Goal: Task Accomplishment & Management: Complete application form

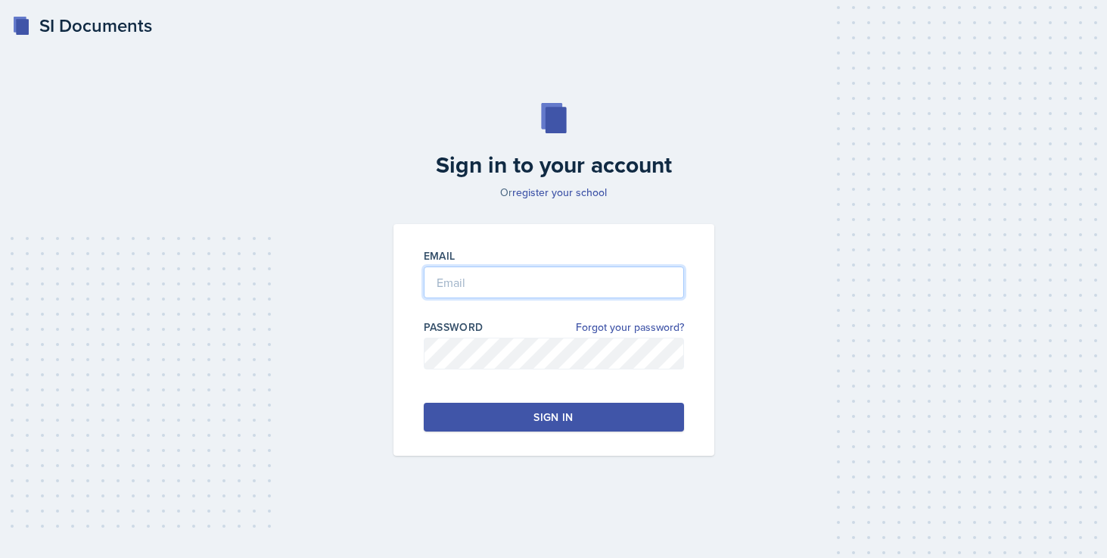
type input "[EMAIL_ADDRESS][DOMAIN_NAME]"
click at [545, 419] on div "Sign in" at bounding box center [553, 416] width 39 height 15
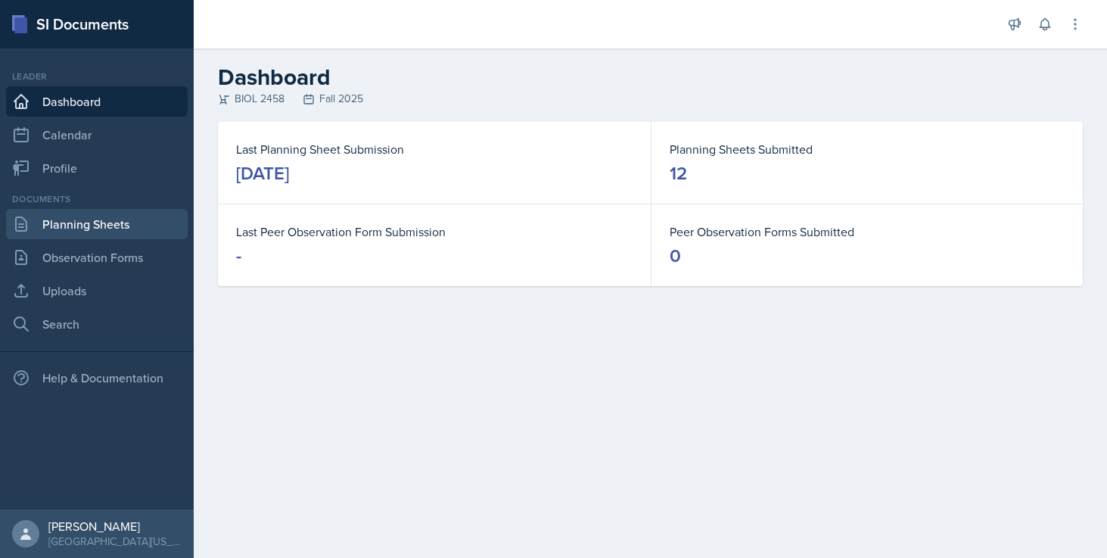
click at [88, 209] on link "Planning Sheets" at bounding box center [97, 224] width 182 height 30
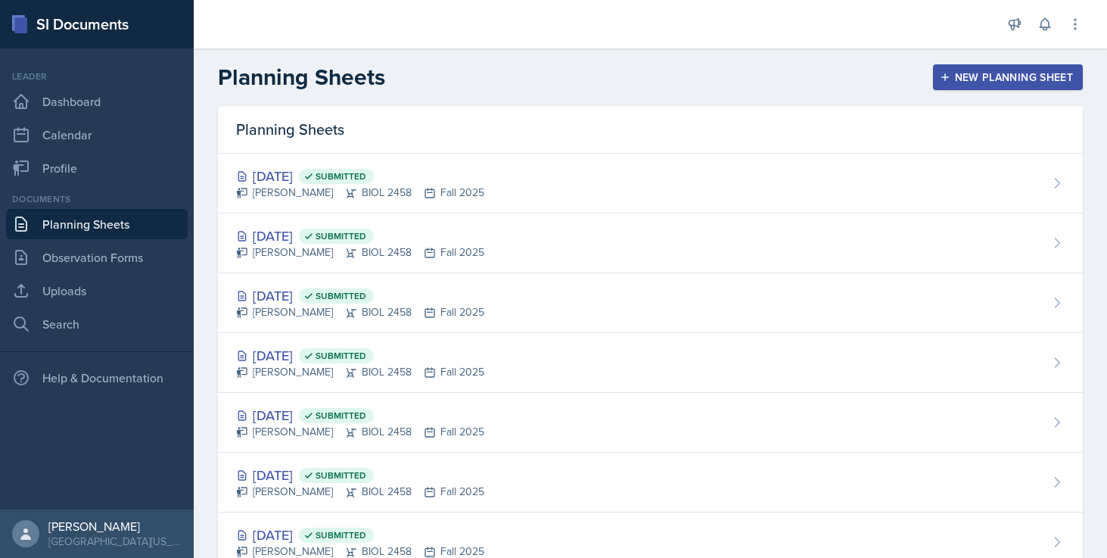
click at [1032, 71] on div "New Planning Sheet" at bounding box center [1008, 77] width 130 height 12
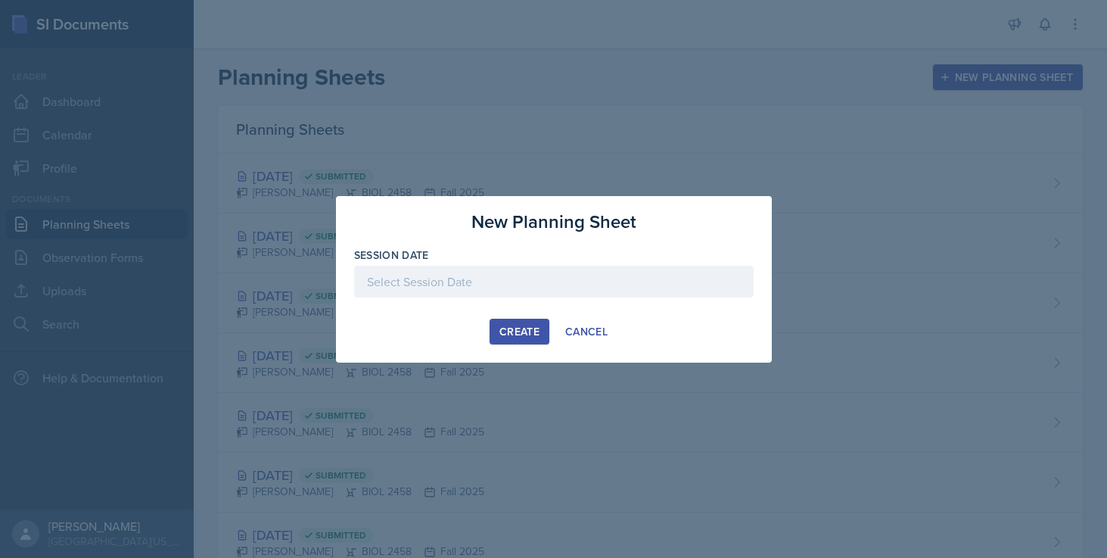
click at [518, 277] on div at bounding box center [554, 282] width 400 height 32
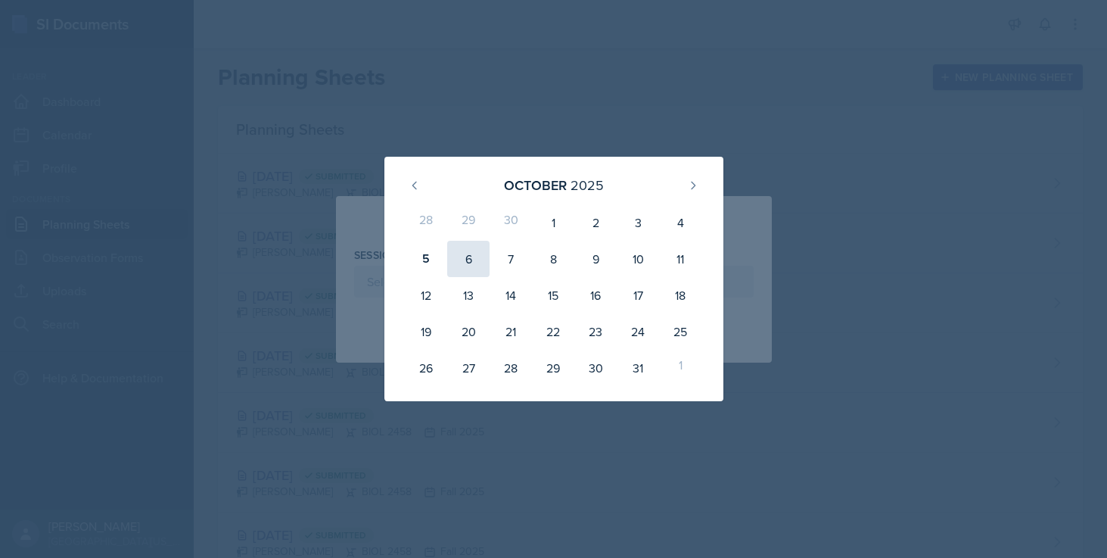
click at [462, 262] on div "6" at bounding box center [468, 259] width 42 height 36
type input "October 6th, 2025"
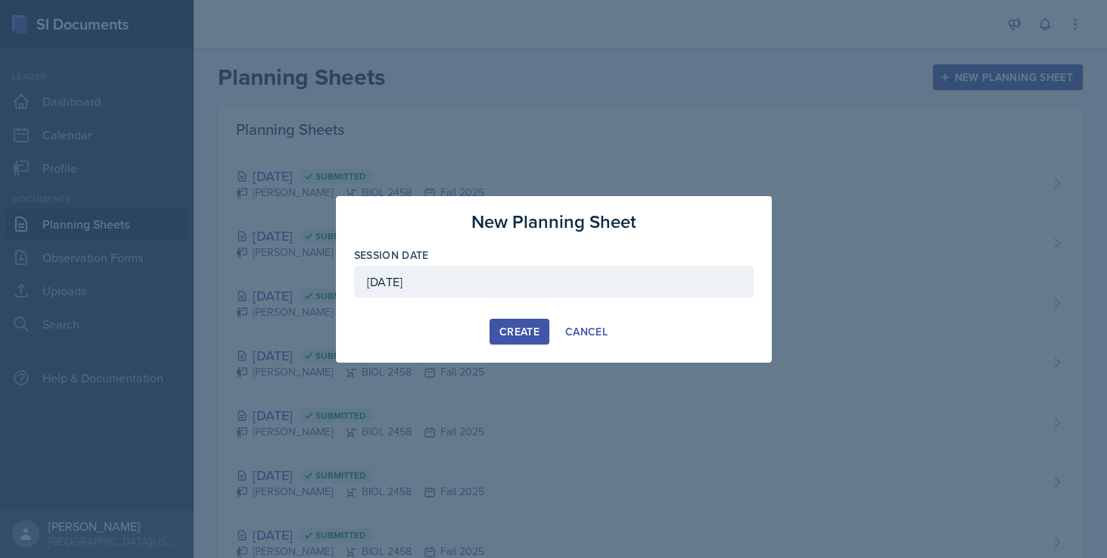
click at [531, 335] on div "Create" at bounding box center [520, 331] width 40 height 12
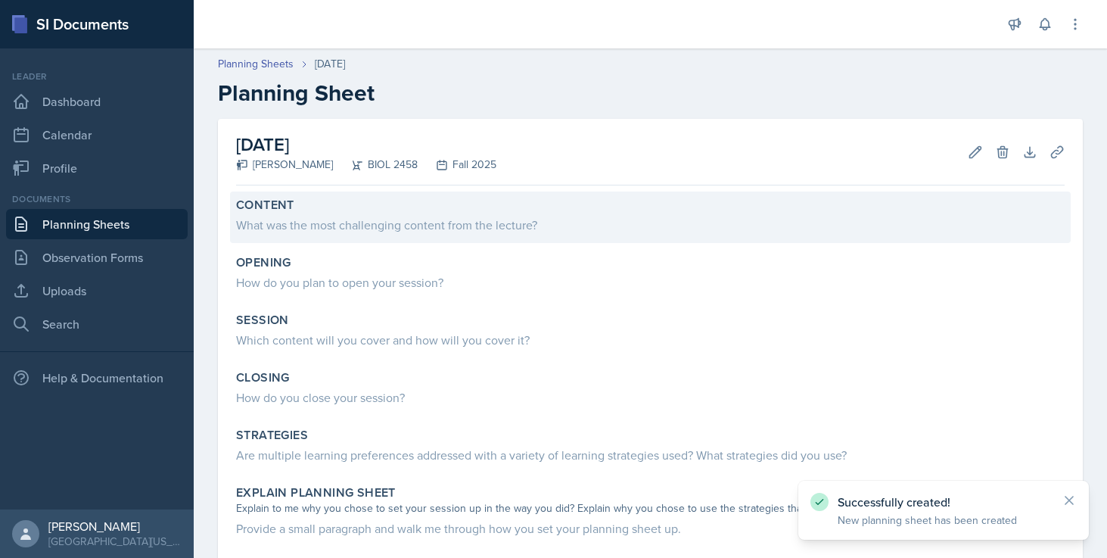
click at [501, 241] on div "Content What was the most challenging content from the lecture?" at bounding box center [650, 216] width 841 height 51
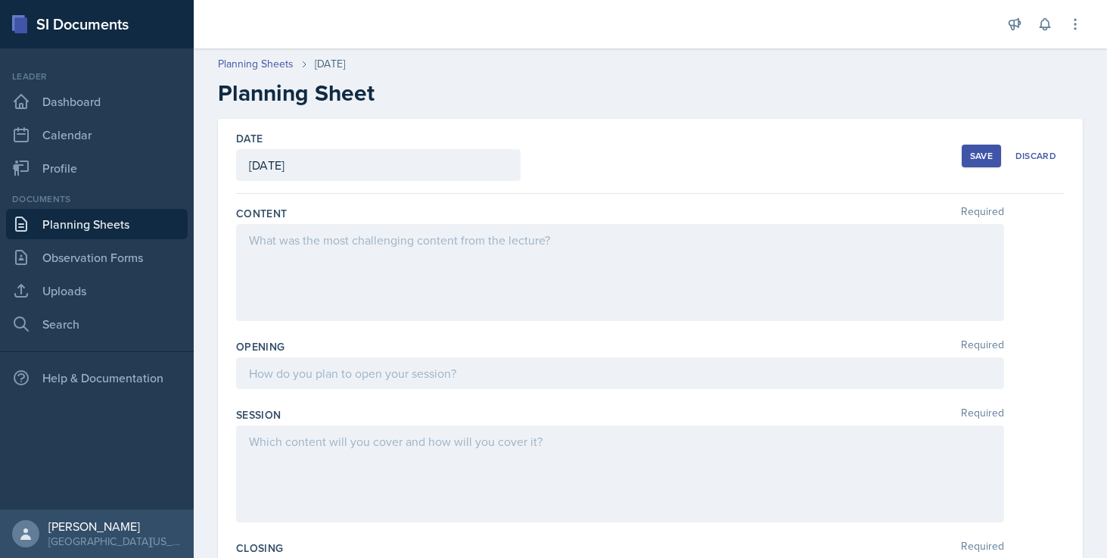
click at [339, 252] on div at bounding box center [620, 272] width 768 height 97
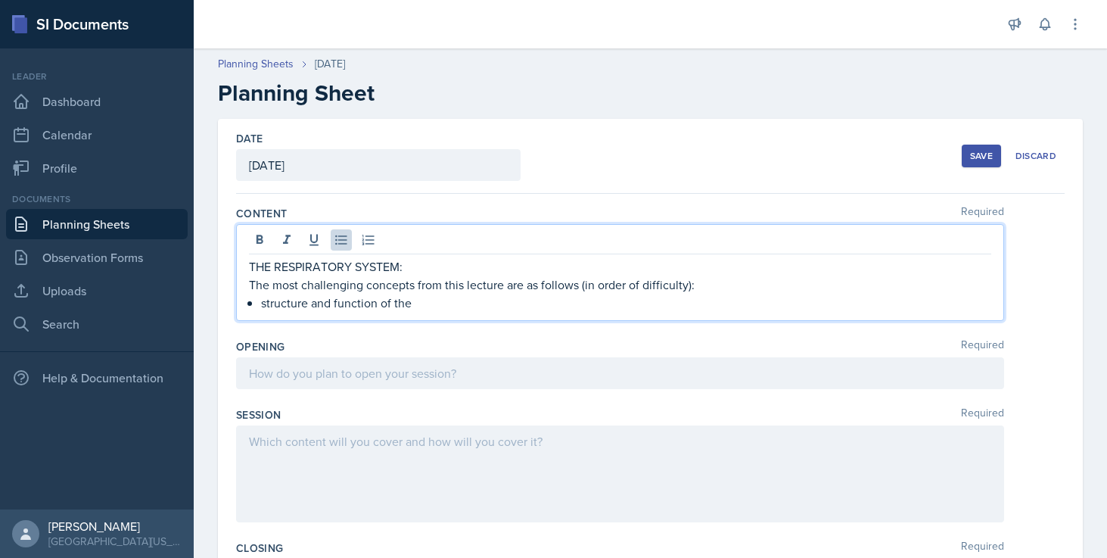
click at [308, 304] on p "structure and function of the" at bounding box center [626, 303] width 730 height 18
click at [425, 297] on p "structures and function of the" at bounding box center [626, 303] width 730 height 18
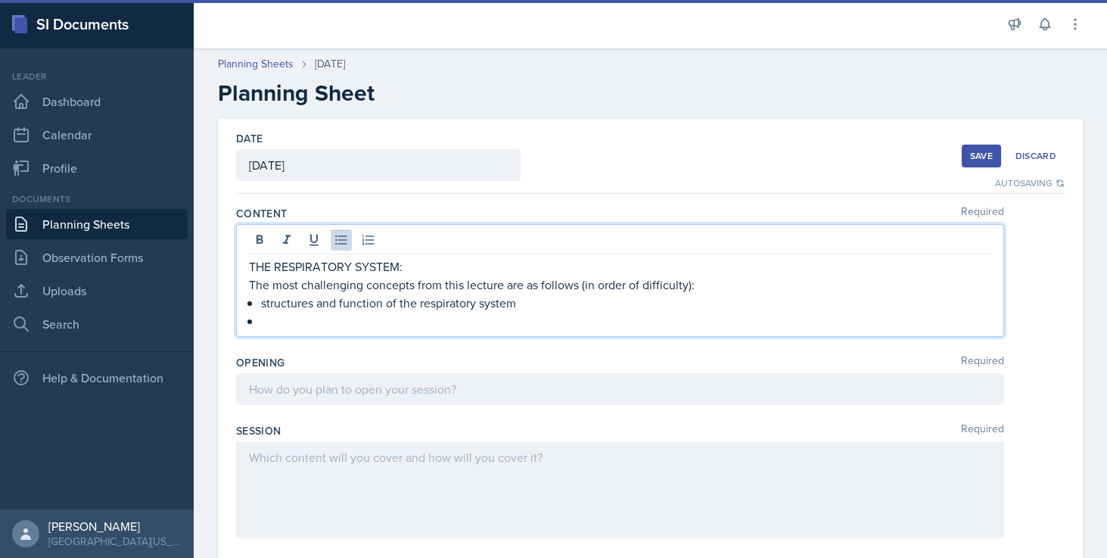
click at [580, 310] on p "structures and function of the respiratory system" at bounding box center [626, 303] width 730 height 18
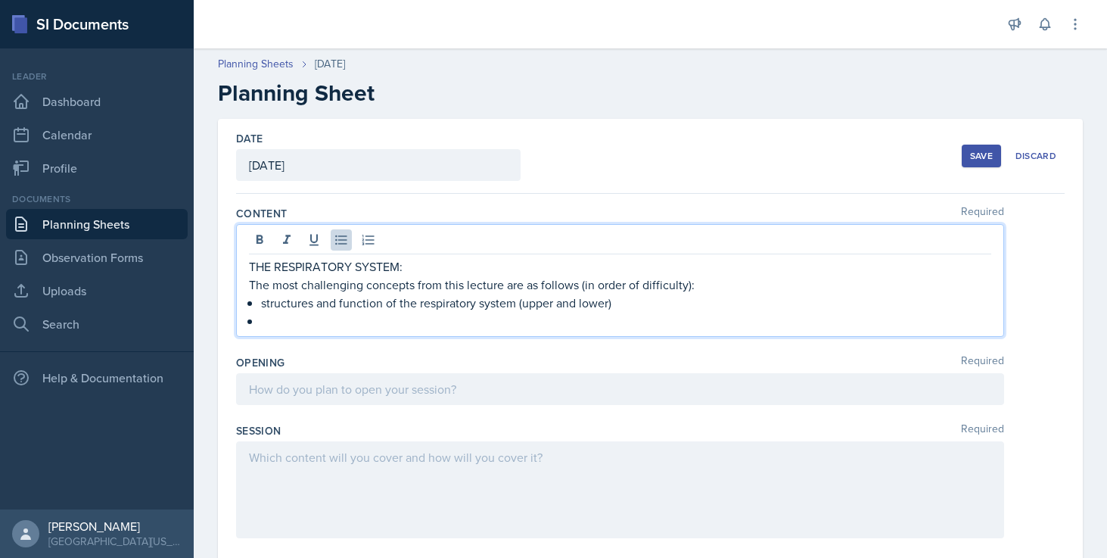
click at [528, 330] on div "THE RESPIRATORY SYSTEM: The most challenging concepts from this lecture are as …" at bounding box center [620, 280] width 768 height 113
click at [310, 328] on p at bounding box center [626, 321] width 730 height 18
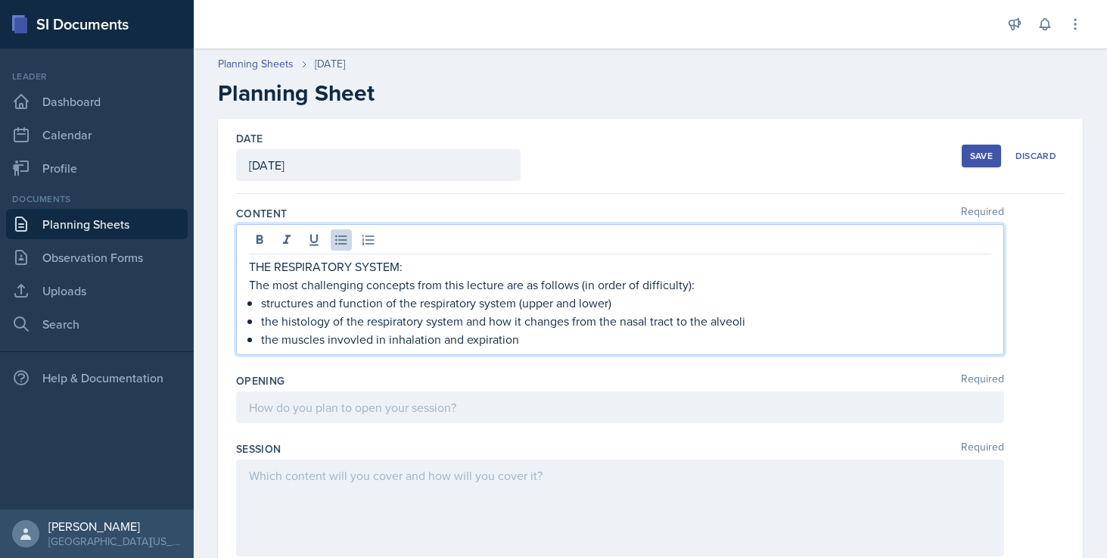
click at [354, 341] on p "the muscles invovled in inhalation and expiration" at bounding box center [626, 339] width 730 height 18
click at [361, 341] on p "the muscles invovled in inhalation and expiration" at bounding box center [626, 339] width 730 height 18
click at [542, 347] on p "the muscles involved in inhalation and expiration" at bounding box center [626, 339] width 730 height 18
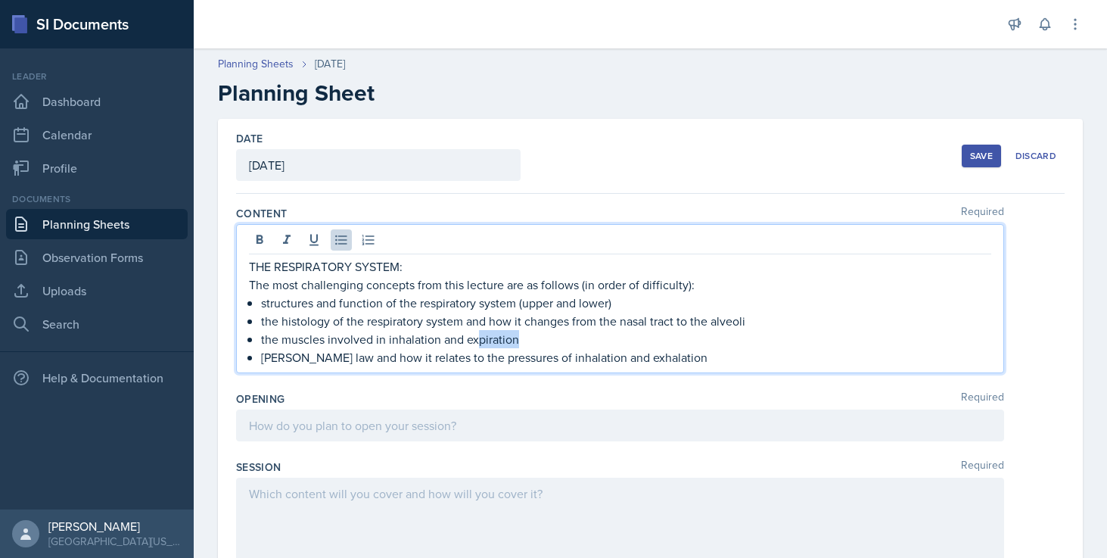
drag, startPoint x: 517, startPoint y: 341, endPoint x: 480, endPoint y: 338, distance: 37.2
click at [480, 338] on p "the muscles involved in inhalation and expiration" at bounding box center [626, 339] width 730 height 18
click at [664, 358] on p "Boyle's law and how it relates to the pressures of inhalation and exhalation" at bounding box center [626, 357] width 730 height 18
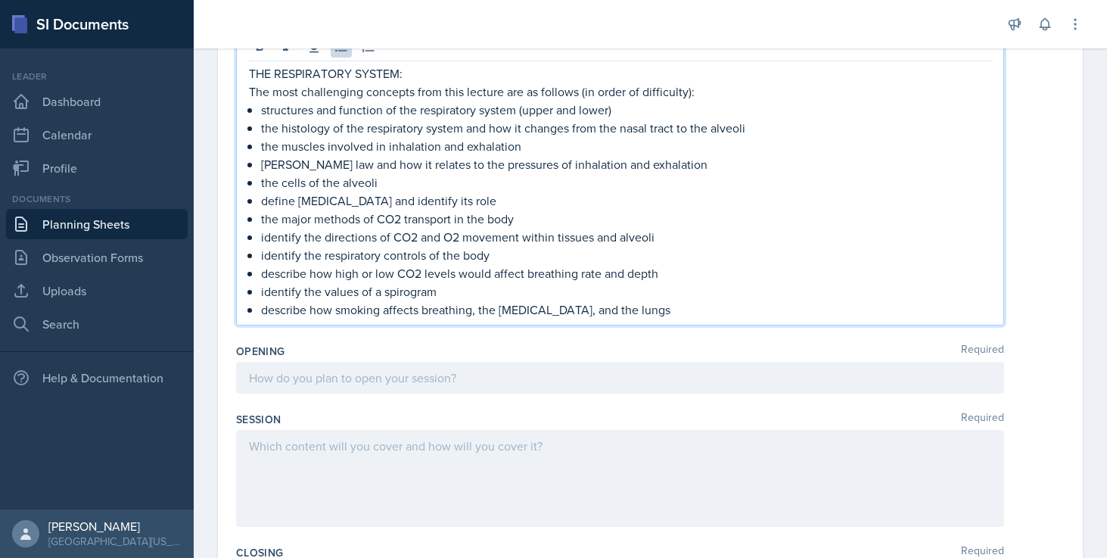
scroll to position [203, 0]
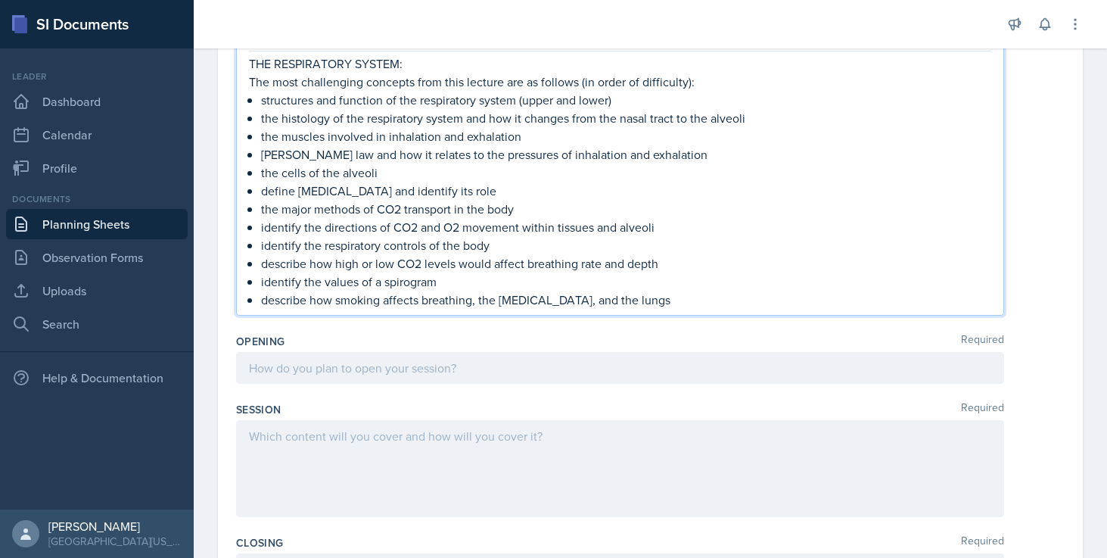
click at [415, 282] on p "identify the values of a spirogram" at bounding box center [626, 281] width 730 height 18
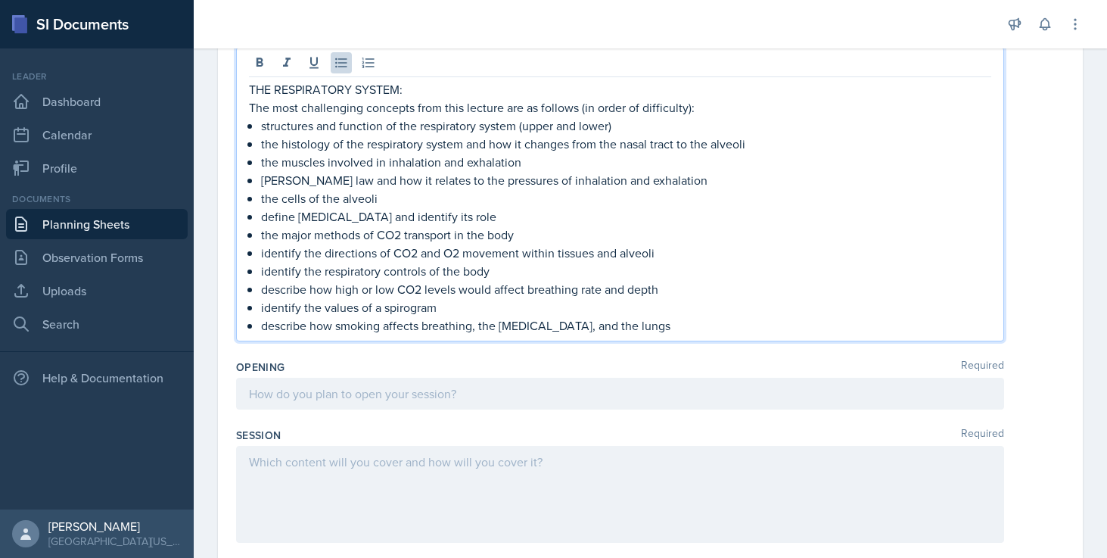
scroll to position [176, 0]
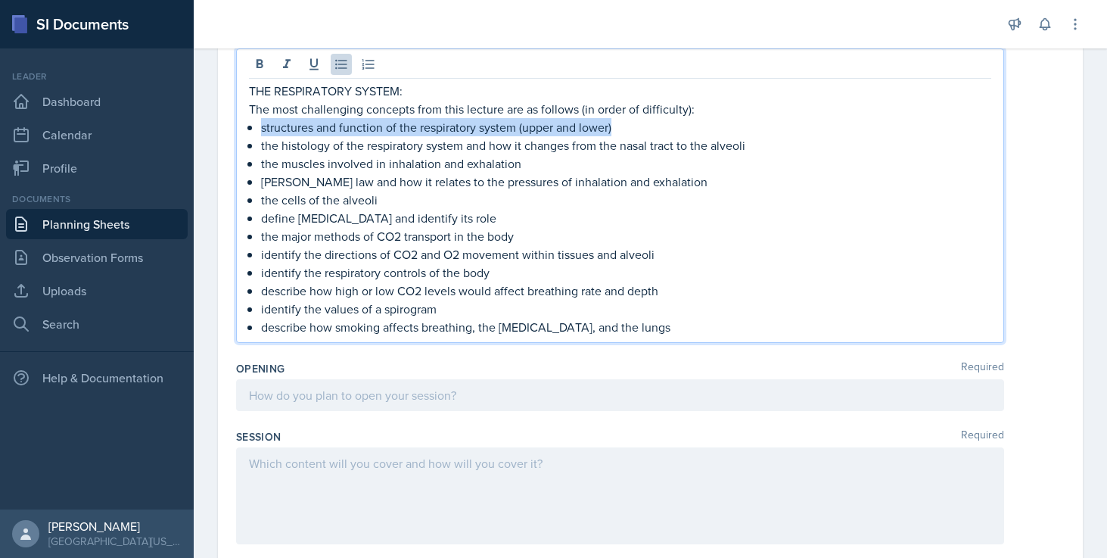
drag, startPoint x: 612, startPoint y: 133, endPoint x: 248, endPoint y: 126, distance: 364.1
click at [249, 126] on div "THE RESPIRATORY SYSTEM: The most challenging concepts from this lecture are as …" at bounding box center [620, 209] width 743 height 254
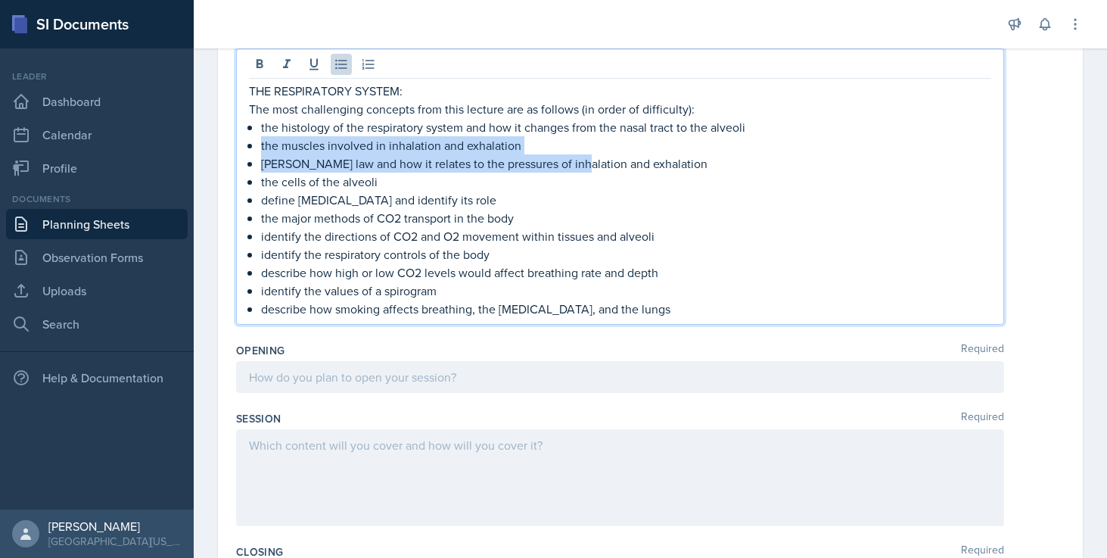
drag, startPoint x: 259, startPoint y: 144, endPoint x: 572, endPoint y: 157, distance: 313.6
click at [572, 157] on div "THE RESPIRATORY SYSTEM: The most challenging concepts from this lecture are as …" at bounding box center [620, 200] width 743 height 236
click at [571, 156] on p "Boyle's law and how it relates to the pressures of inhalation and exhalation" at bounding box center [626, 163] width 730 height 18
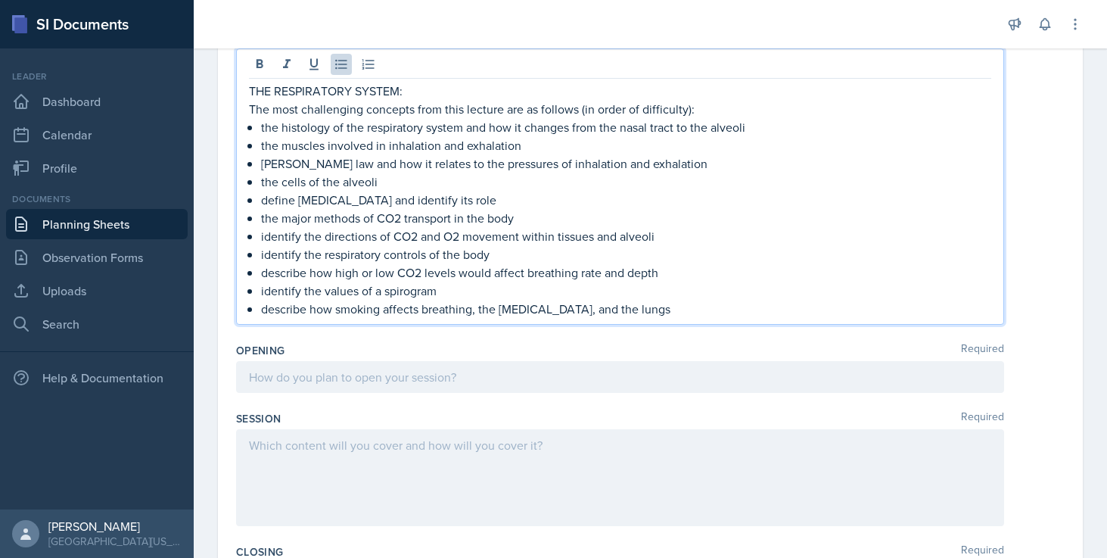
drag, startPoint x: 540, startPoint y: 142, endPoint x: 238, endPoint y: 151, distance: 302.1
click at [238, 151] on div "THE RESPIRATORY SYSTEM: The most challenging concepts from this lecture are as …" at bounding box center [620, 186] width 768 height 276
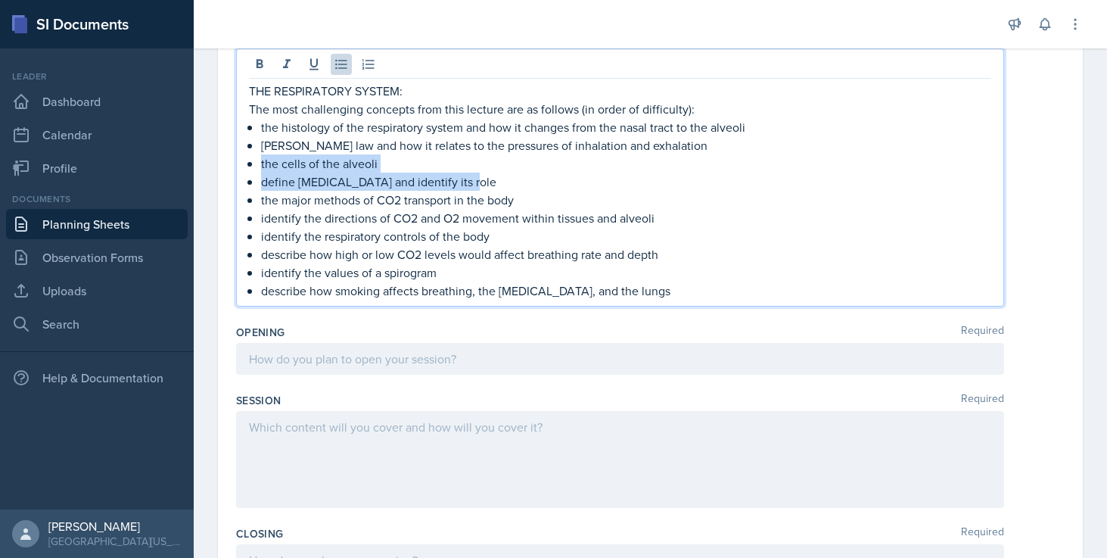
drag, startPoint x: 464, startPoint y: 180, endPoint x: 226, endPoint y: 166, distance: 238.9
click at [226, 166] on div "Date October 6th, 2025 October 2025 28 29 30 1 2 3 4 5 6 7 8 9 10 11 12 13 14 1…" at bounding box center [650, 491] width 865 height 1097
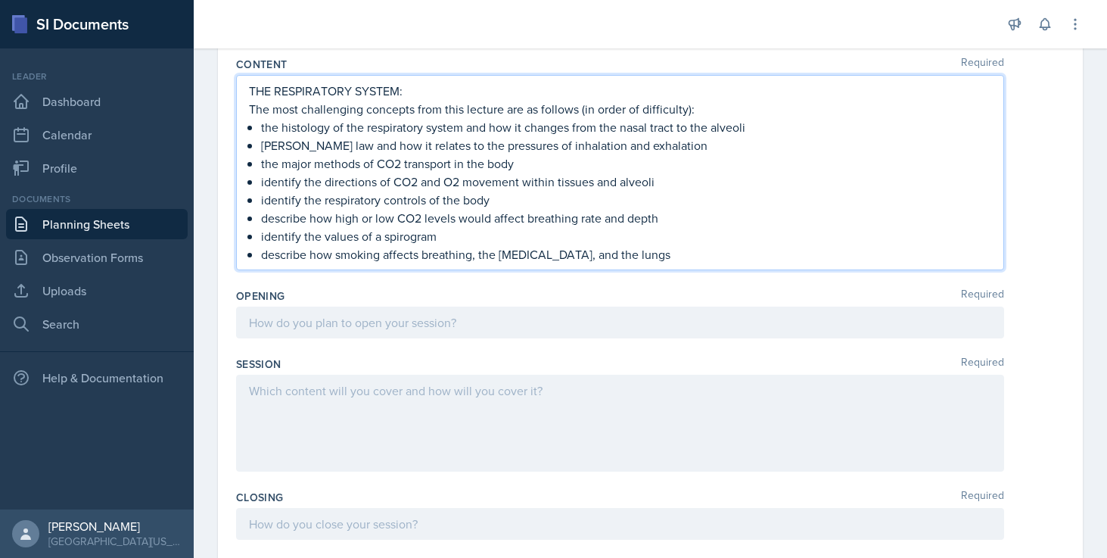
drag, startPoint x: 518, startPoint y: 202, endPoint x: 240, endPoint y: 203, distance: 277.8
click at [240, 203] on div "THE RESPIRATORY SYSTEM: The most challenging concepts from this lecture are as …" at bounding box center [620, 172] width 768 height 195
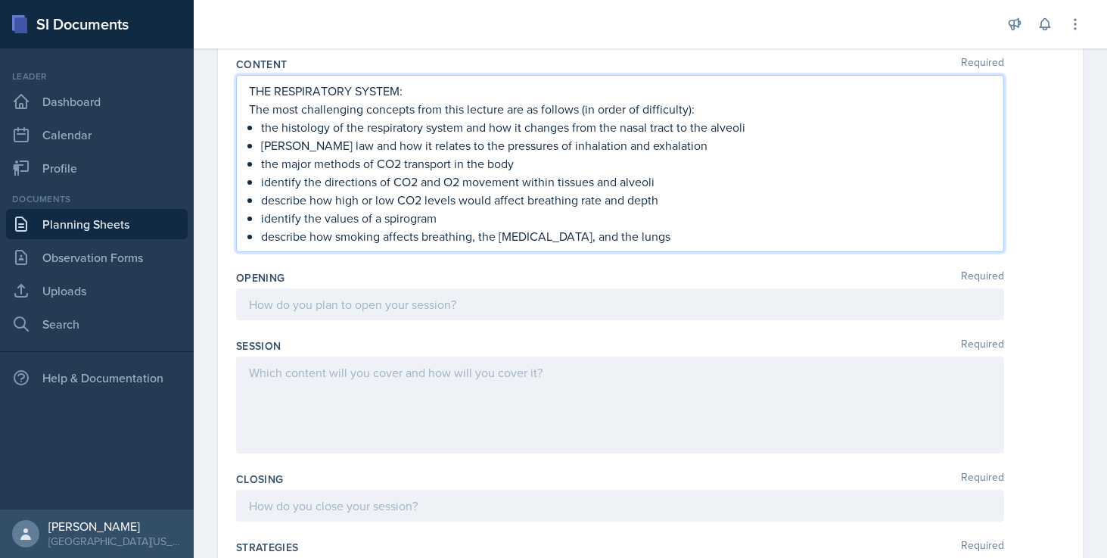
click at [410, 221] on p "identify the values of a spirogram" at bounding box center [626, 218] width 730 height 18
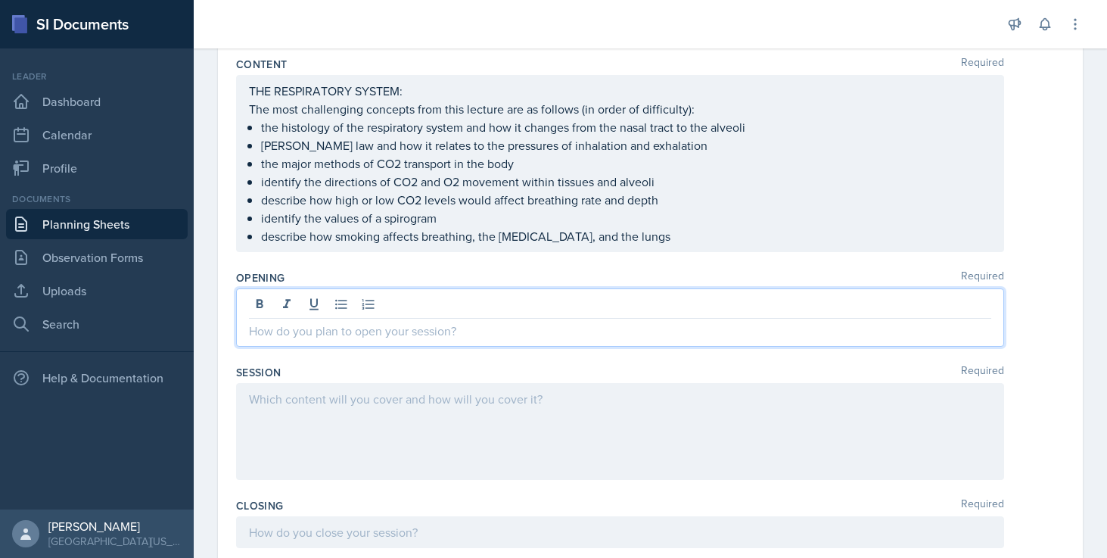
click at [401, 298] on div at bounding box center [620, 317] width 768 height 58
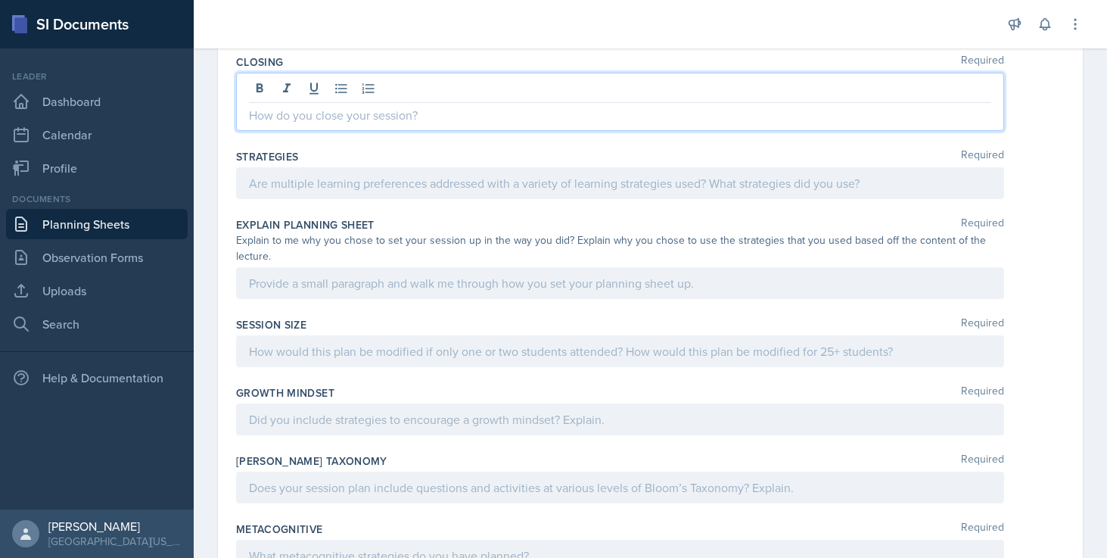
click at [477, 111] on p at bounding box center [620, 115] width 743 height 18
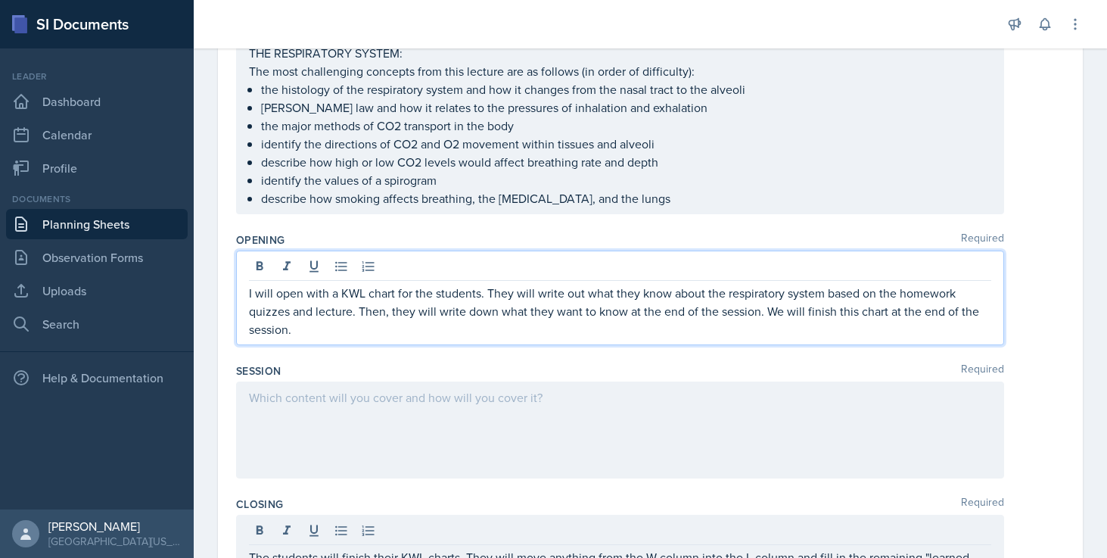
scroll to position [213, 0]
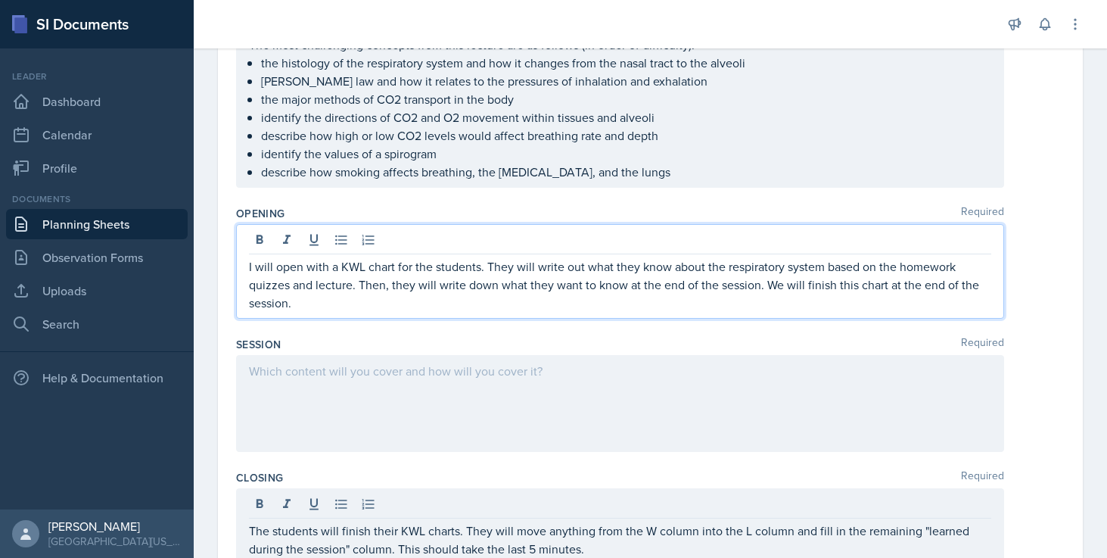
click at [448, 303] on p "I will open with a KWL chart for the students. They will write out what they kn…" at bounding box center [620, 284] width 743 height 54
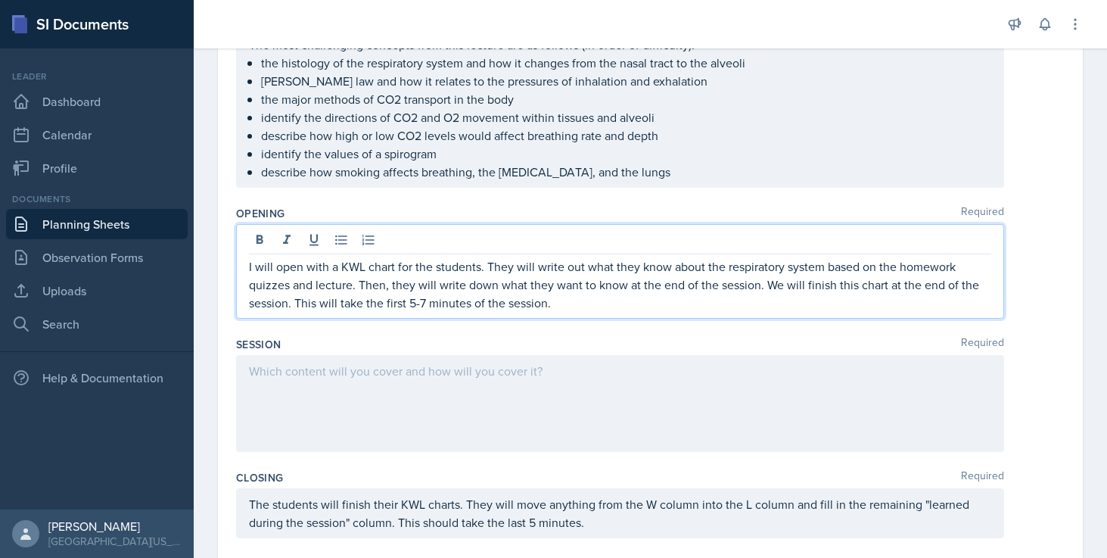
click at [414, 384] on div at bounding box center [620, 403] width 768 height 97
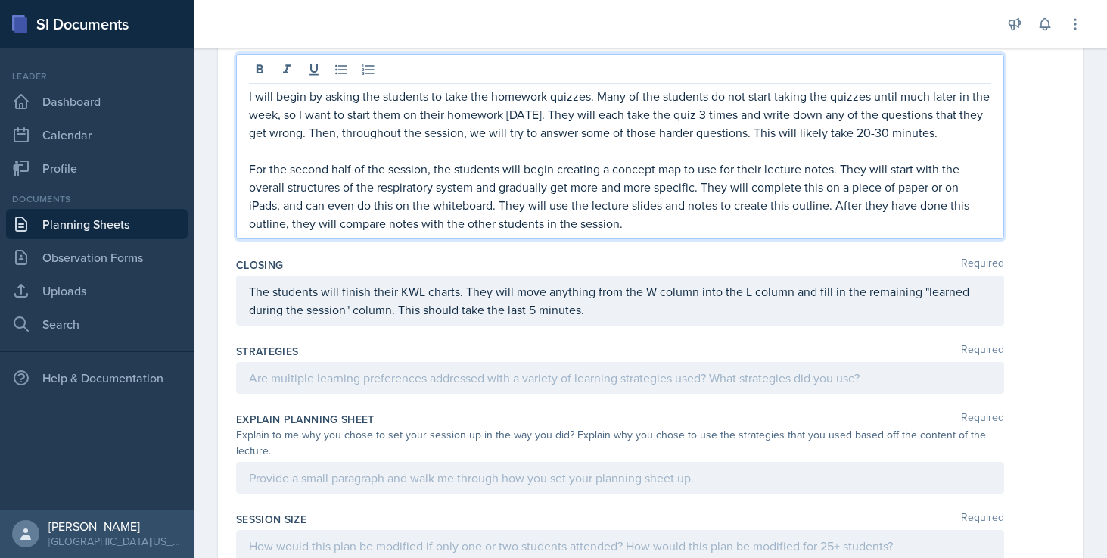
scroll to position [606, 0]
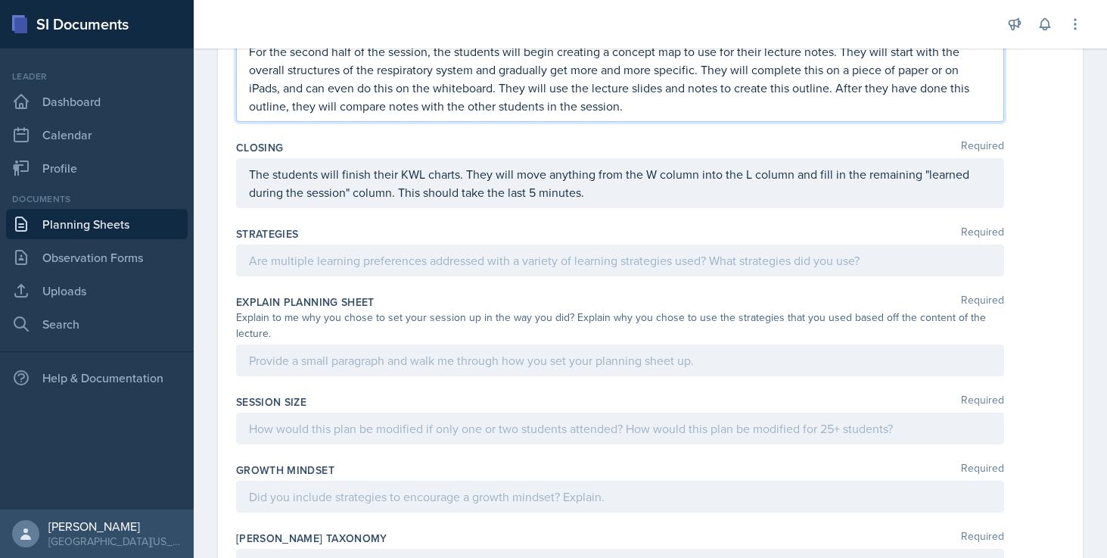
click at [774, 257] on p at bounding box center [620, 260] width 743 height 18
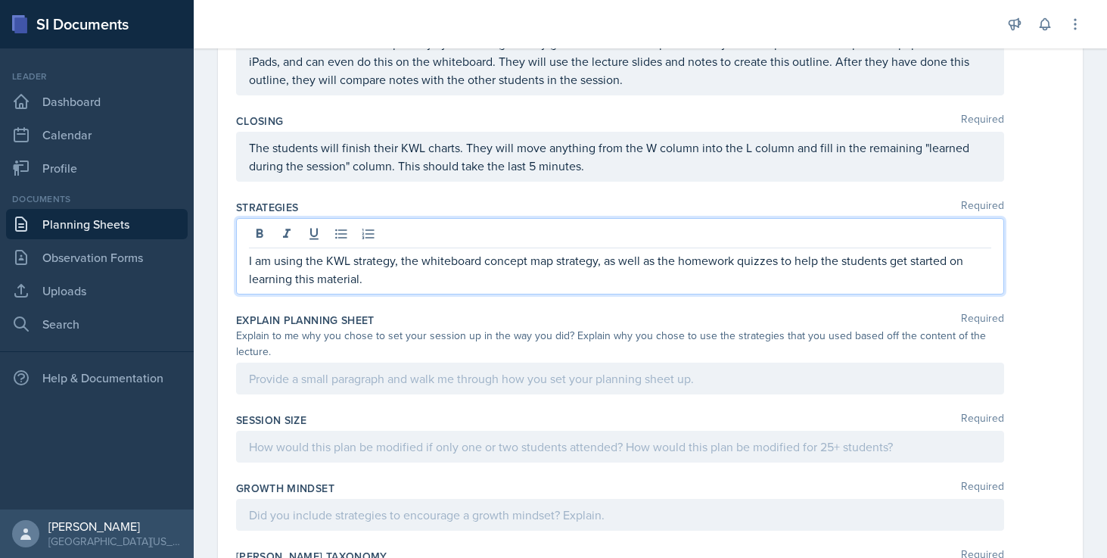
click at [631, 384] on div at bounding box center [620, 379] width 768 height 32
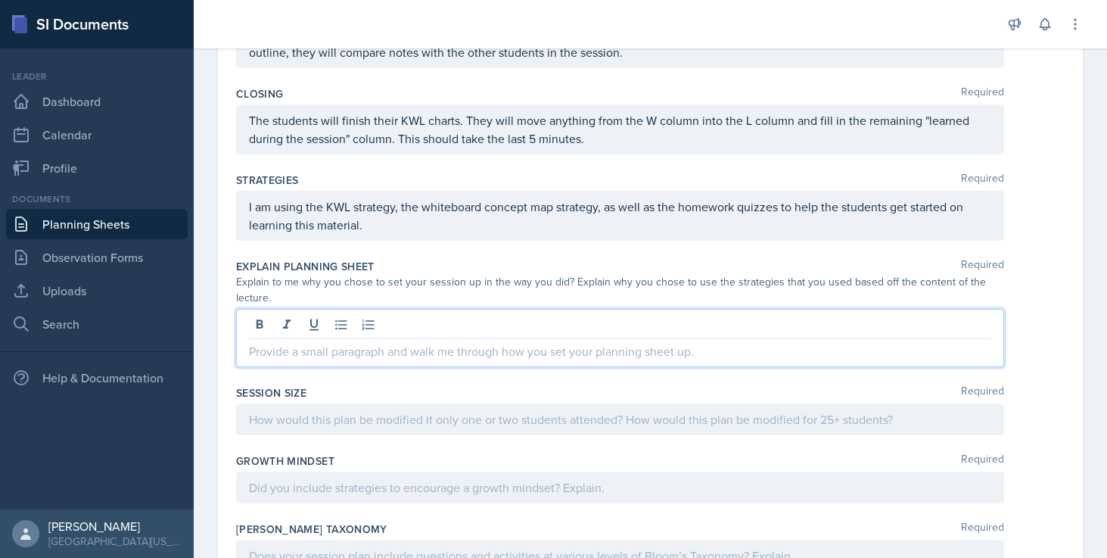
scroll to position [631, 0]
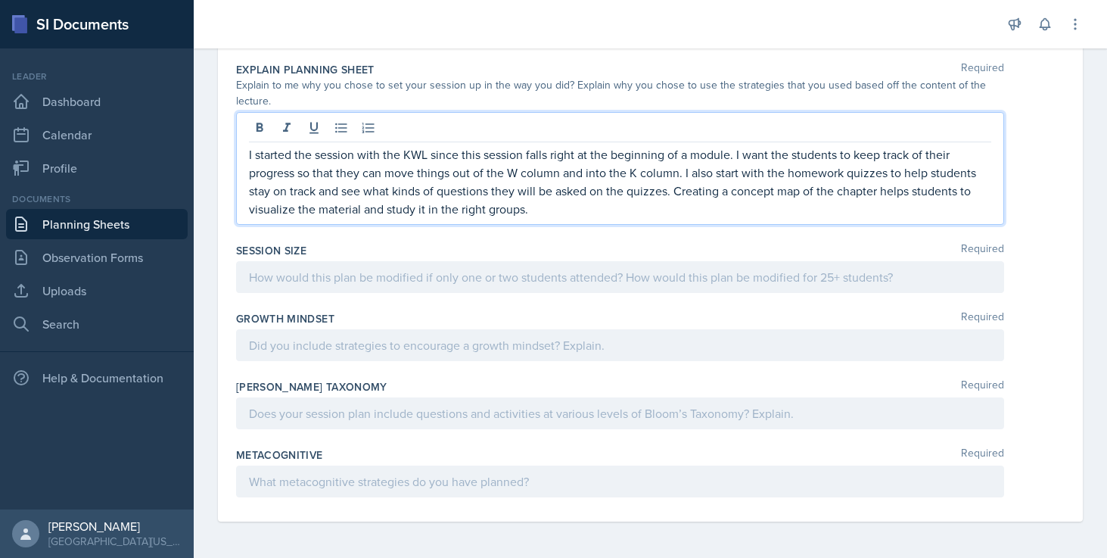
click at [634, 294] on div "Session Size Required" at bounding box center [650, 271] width 829 height 68
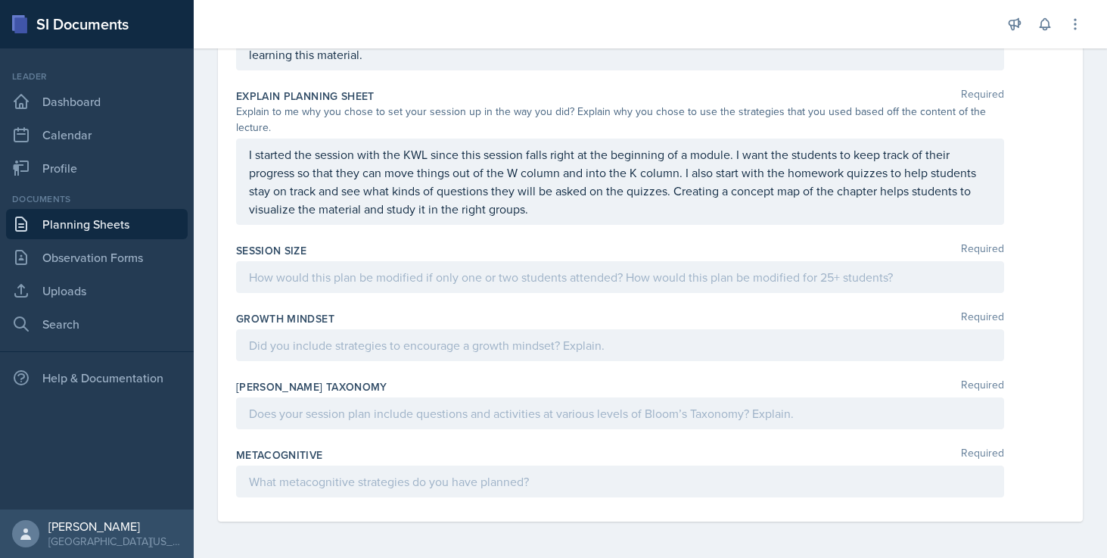
scroll to position [803, 0]
click at [640, 288] on div at bounding box center [620, 277] width 768 height 32
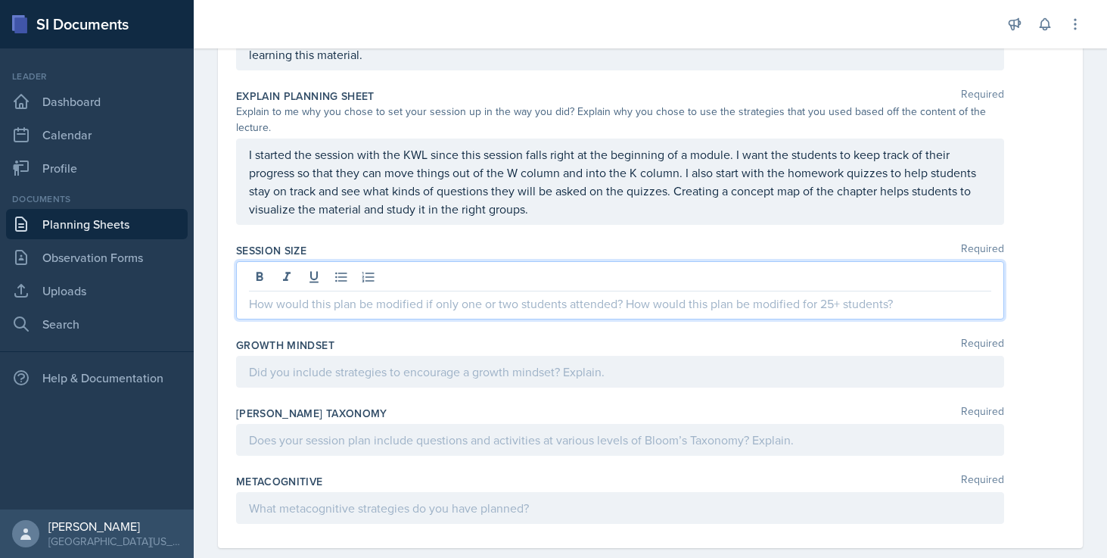
scroll to position [830, 0]
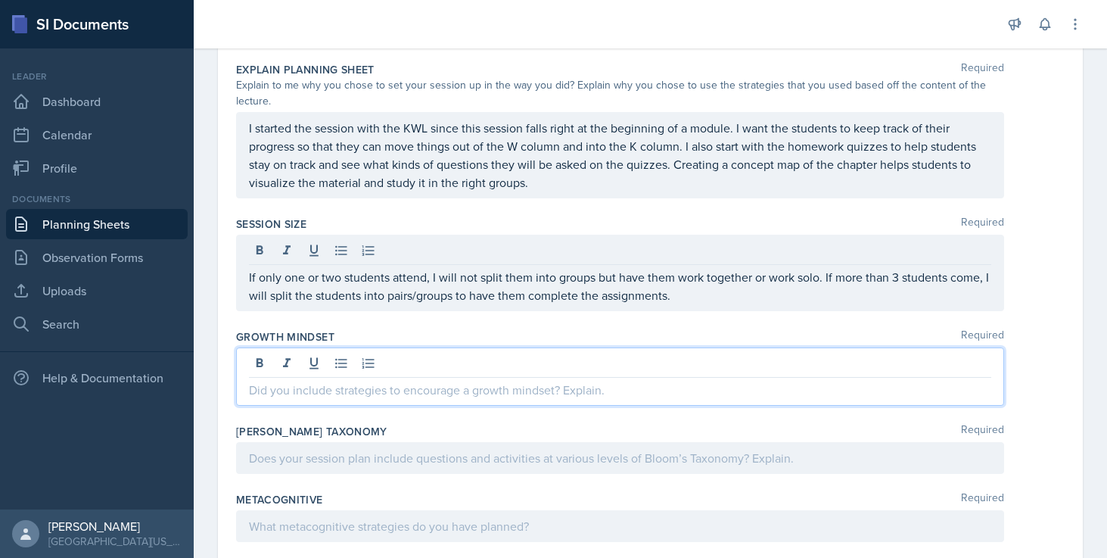
click at [549, 354] on div at bounding box center [620, 376] width 768 height 58
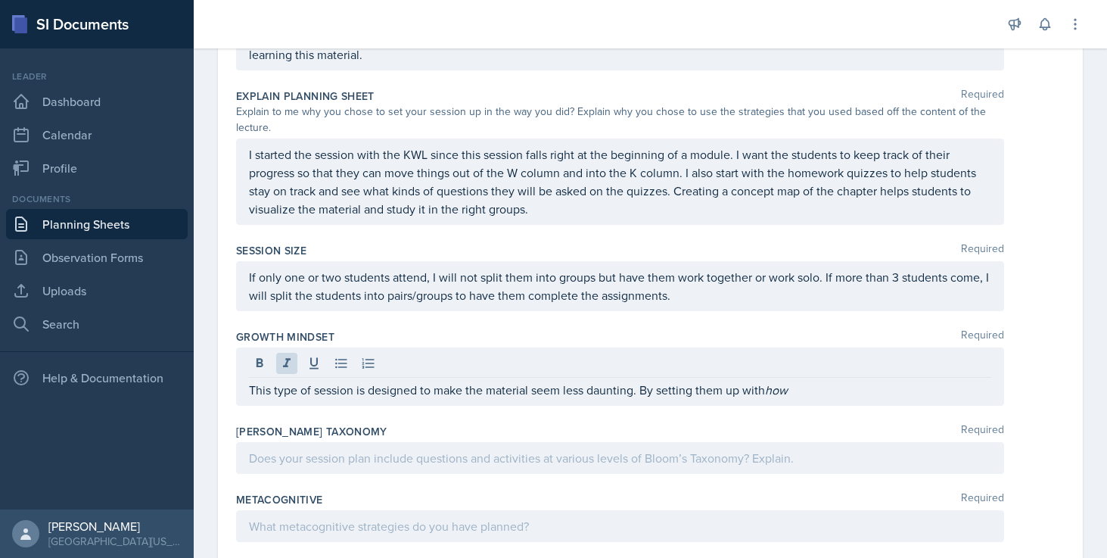
click at [831, 405] on div "Growth Mindset Required This type of session is designed to make the material s…" at bounding box center [650, 370] width 829 height 95
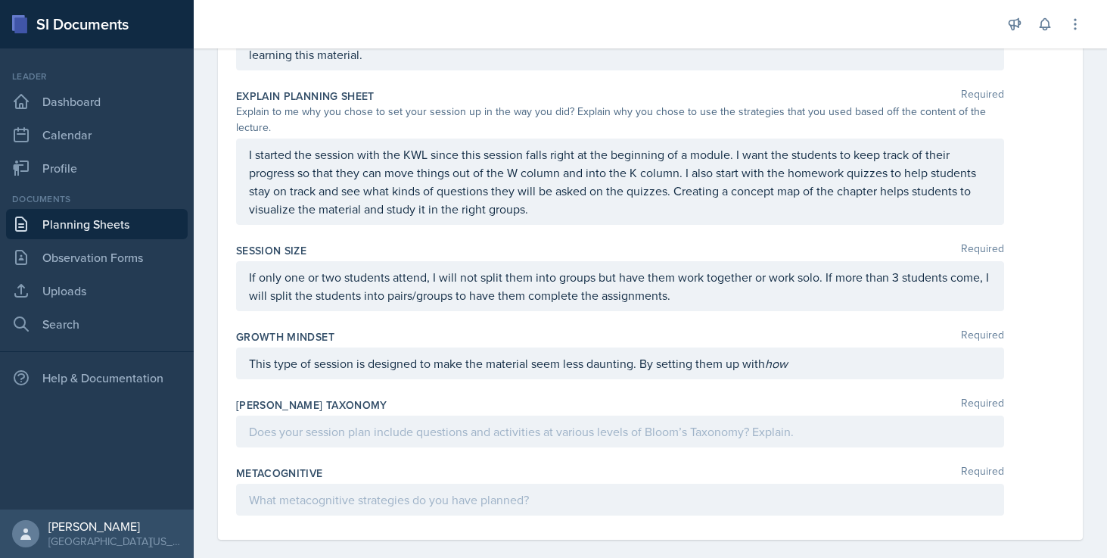
click at [817, 373] on div "This type of session is designed to make the material seem less daunting. By se…" at bounding box center [620, 363] width 768 height 32
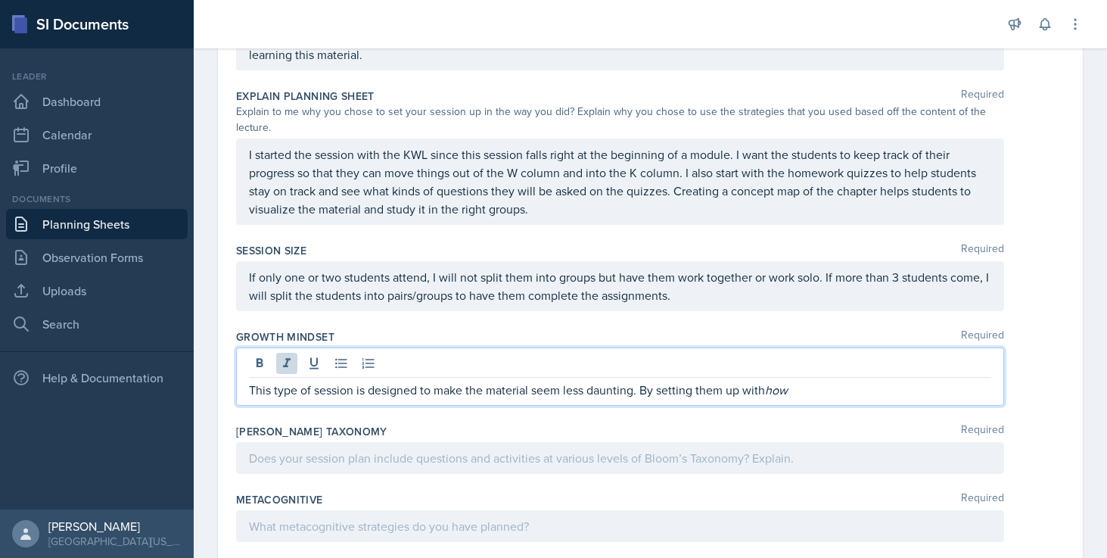
scroll to position [830, 0]
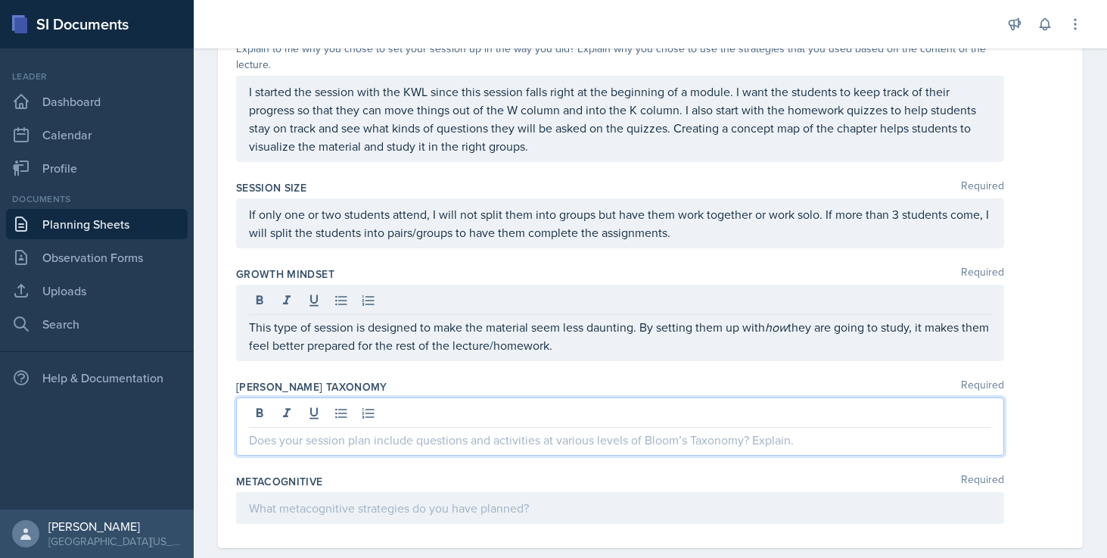
click at [720, 431] on p at bounding box center [620, 440] width 743 height 18
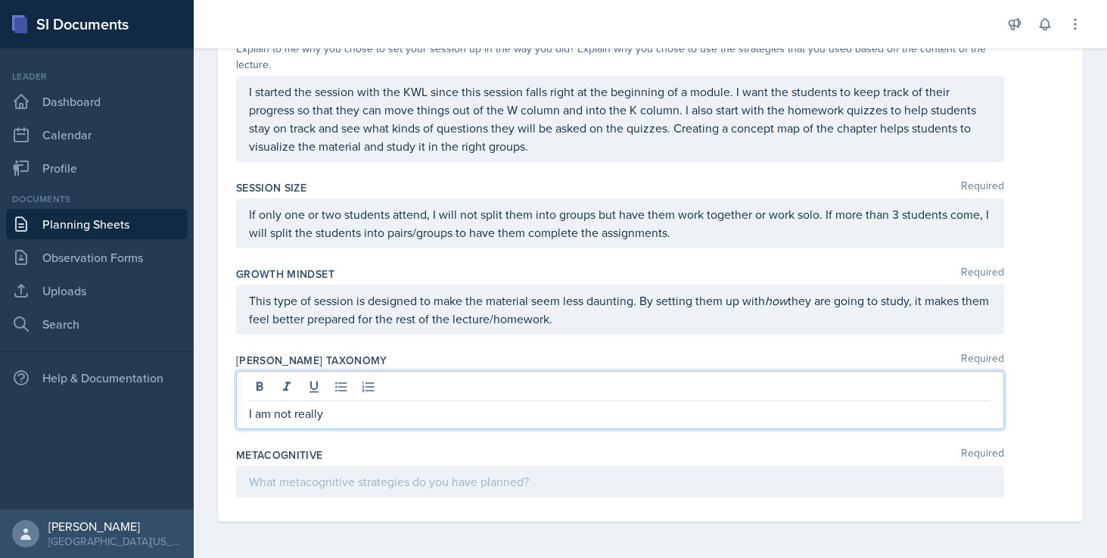
click at [586, 418] on p "I am not really" at bounding box center [620, 413] width 743 height 18
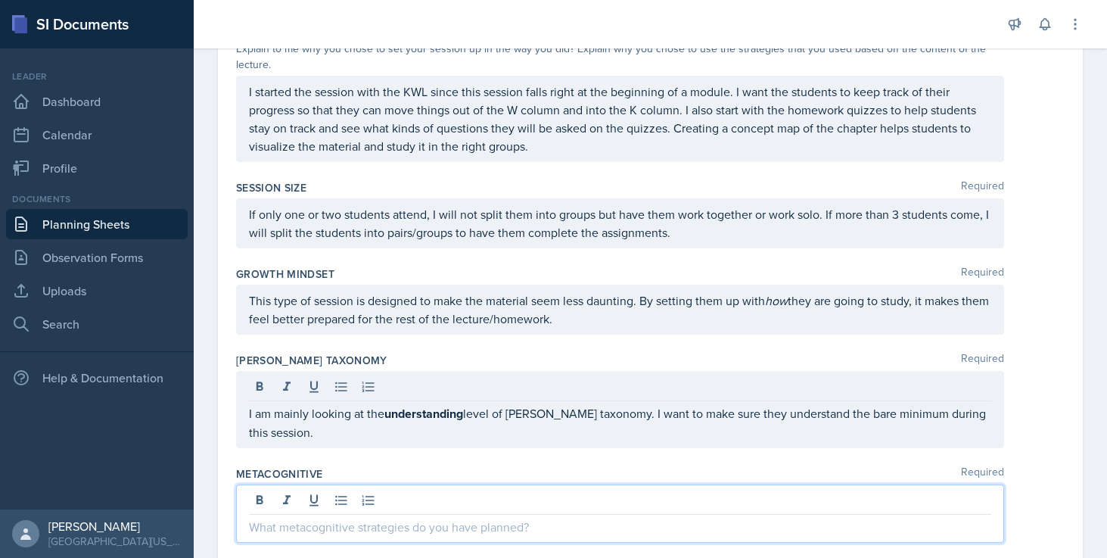
click at [586, 502] on div at bounding box center [620, 513] width 768 height 58
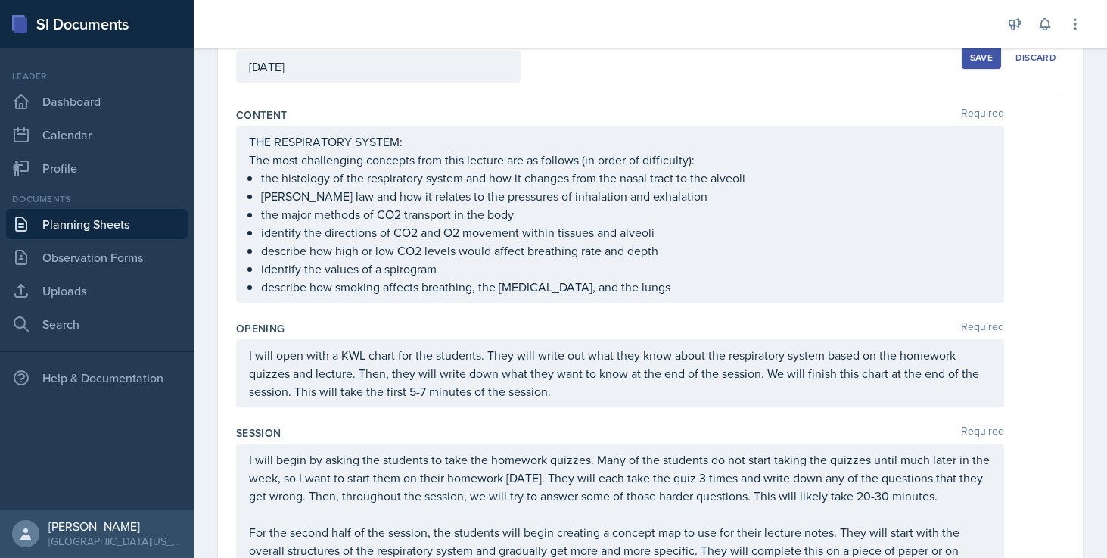
scroll to position [0, 0]
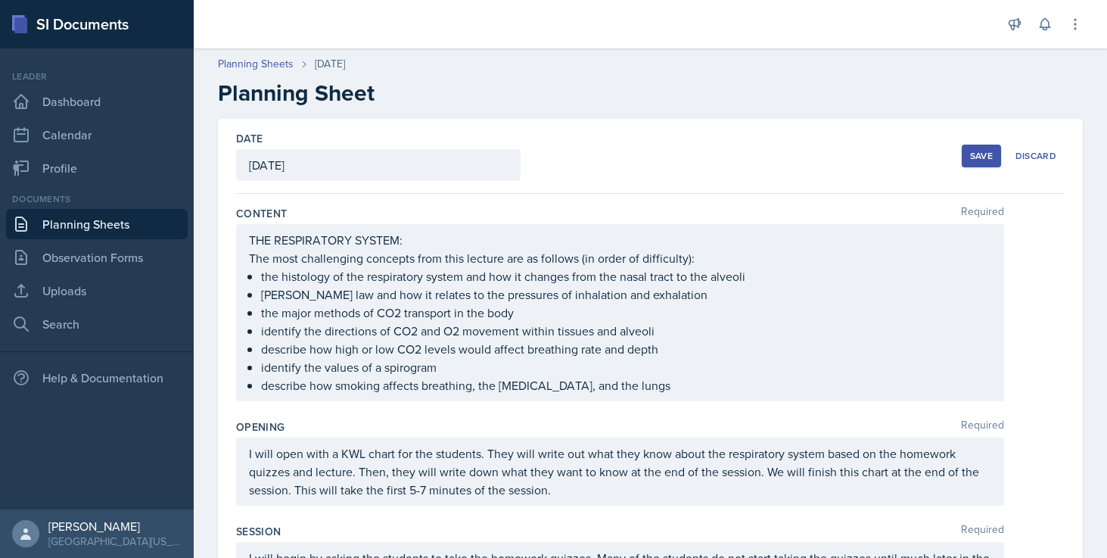
click at [985, 160] on div "Save" at bounding box center [981, 156] width 23 height 12
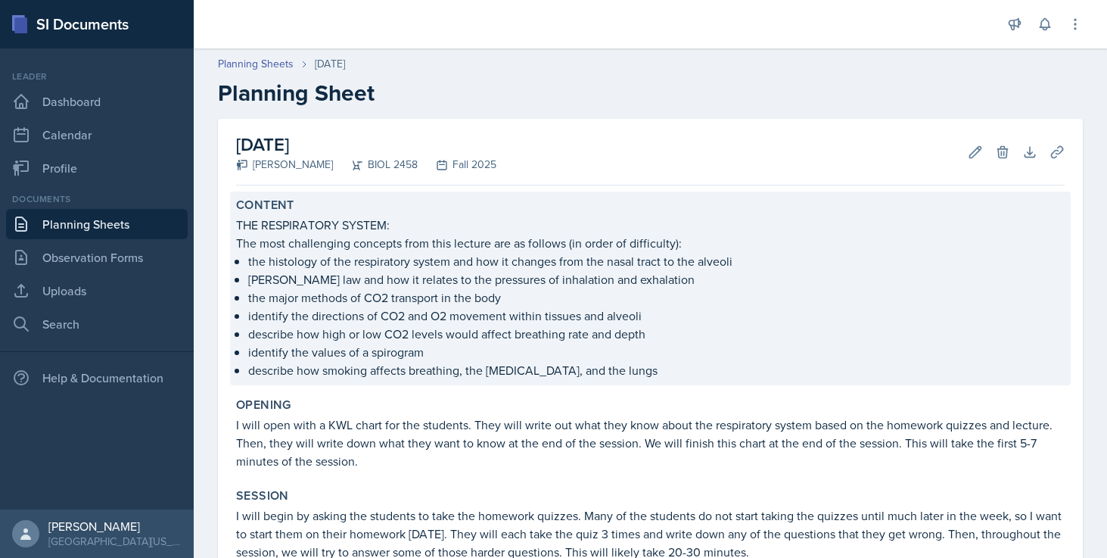
scroll to position [720, 0]
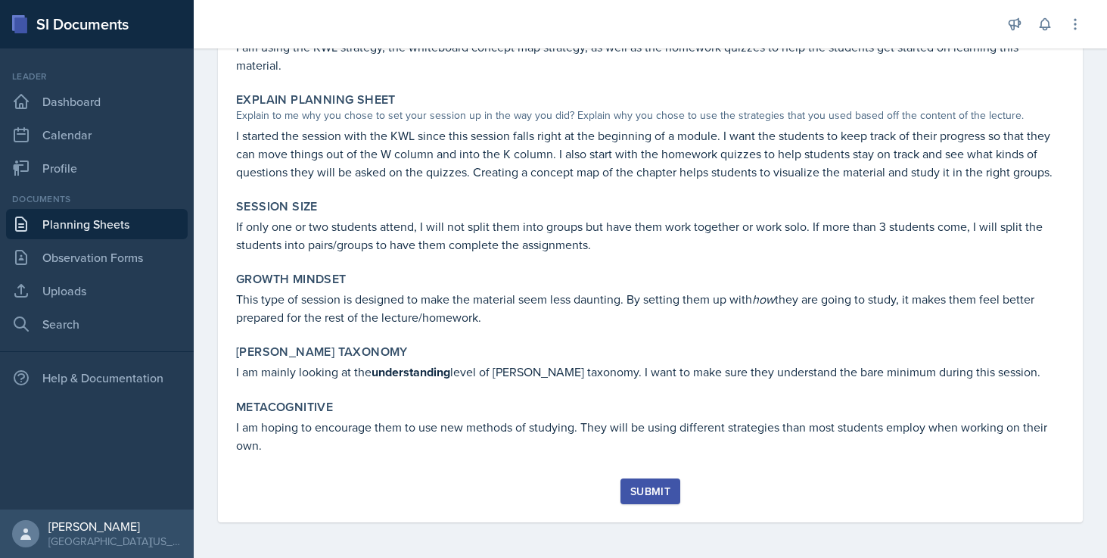
click at [649, 496] on div "Submit" at bounding box center [650, 491] width 40 height 12
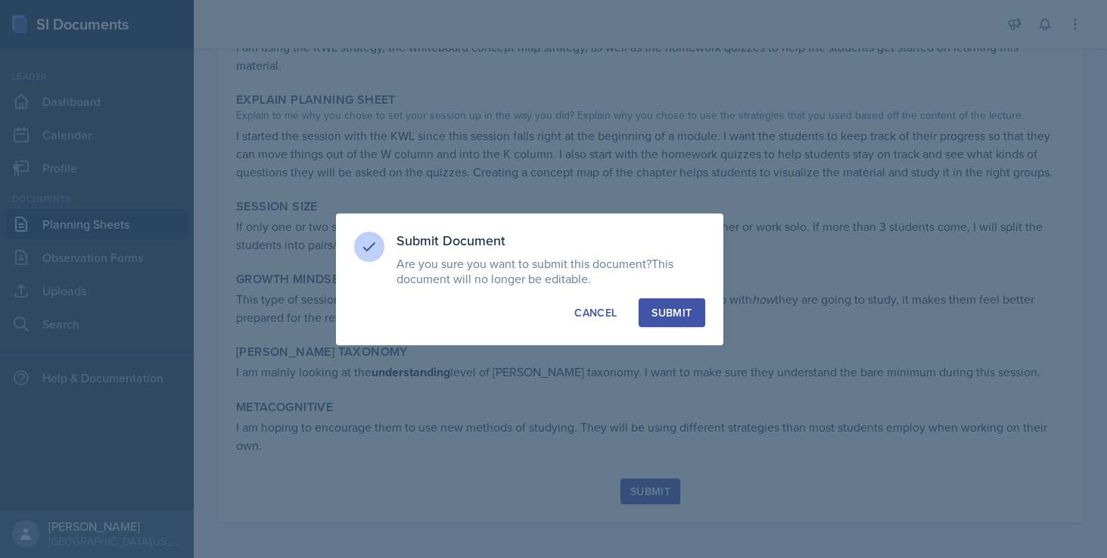
click at [684, 308] on div "Submit" at bounding box center [672, 312] width 40 height 15
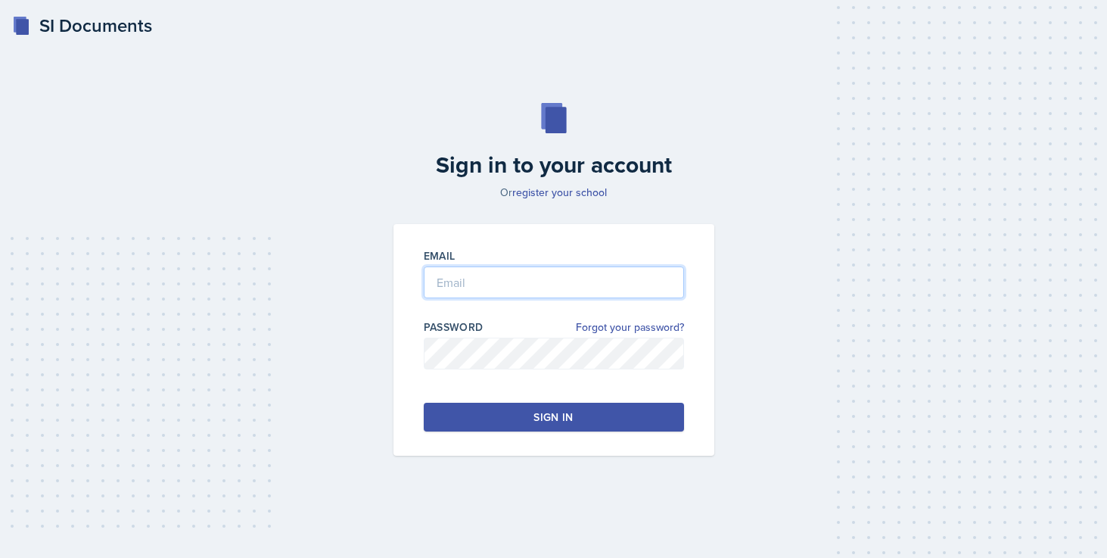
type input "[EMAIL_ADDRESS][DOMAIN_NAME]"
click at [521, 422] on button "Sign in" at bounding box center [554, 417] width 260 height 29
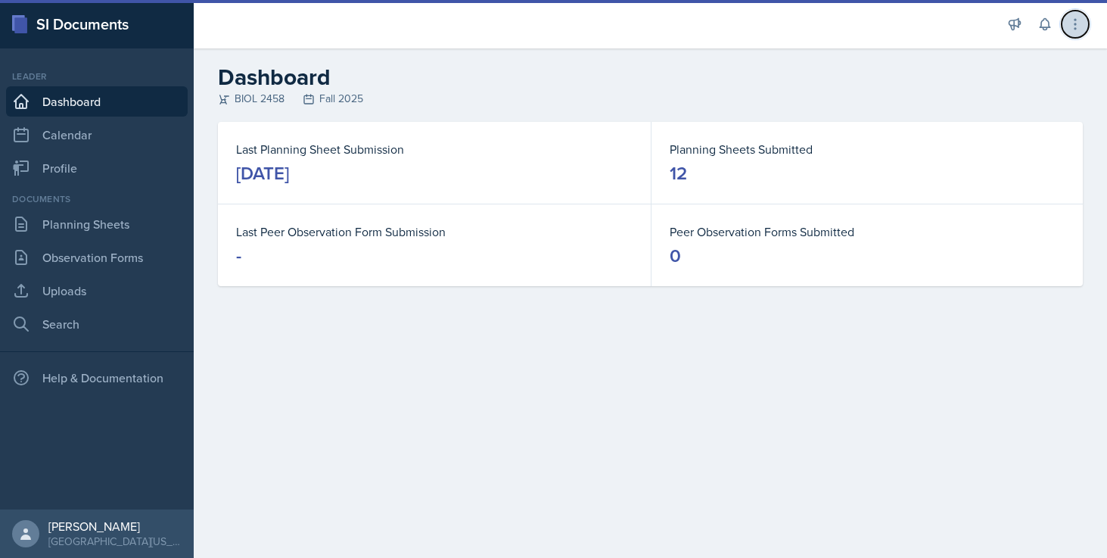
click at [1077, 36] on button at bounding box center [1075, 24] width 27 height 27
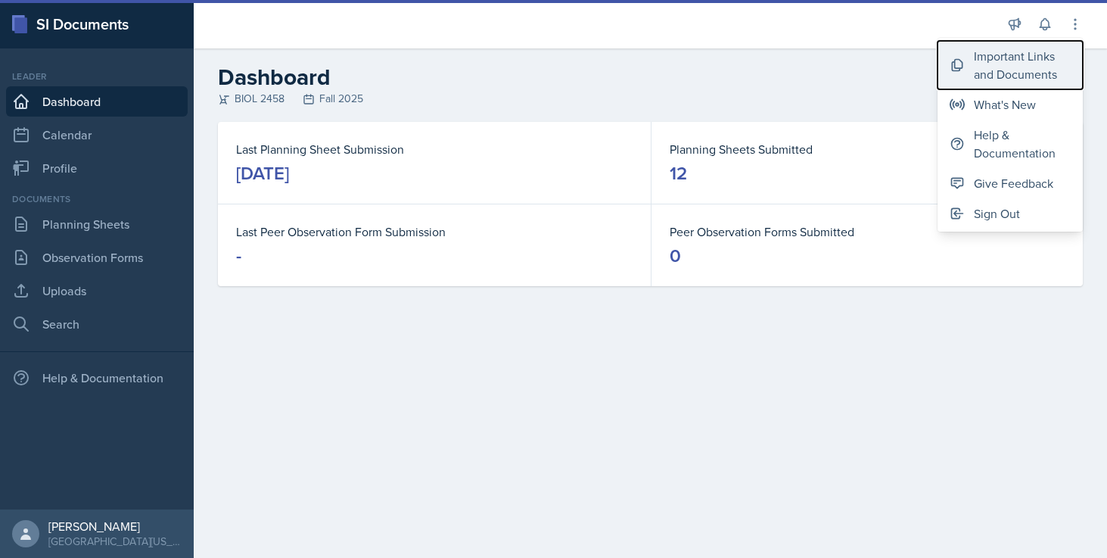
click at [1025, 82] on div "Important Links and Documents" at bounding box center [1022, 65] width 97 height 36
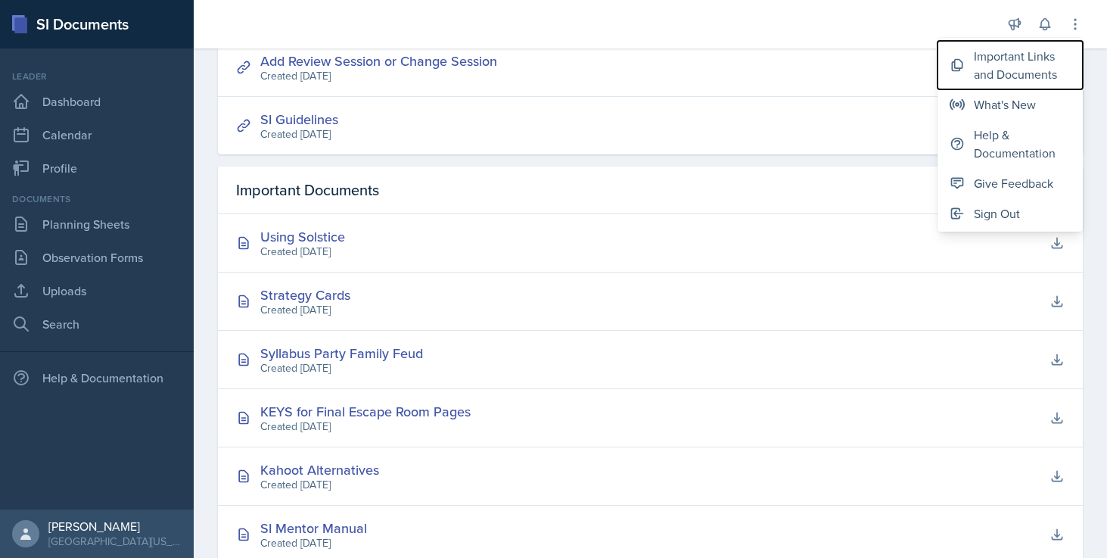
scroll to position [410, 0]
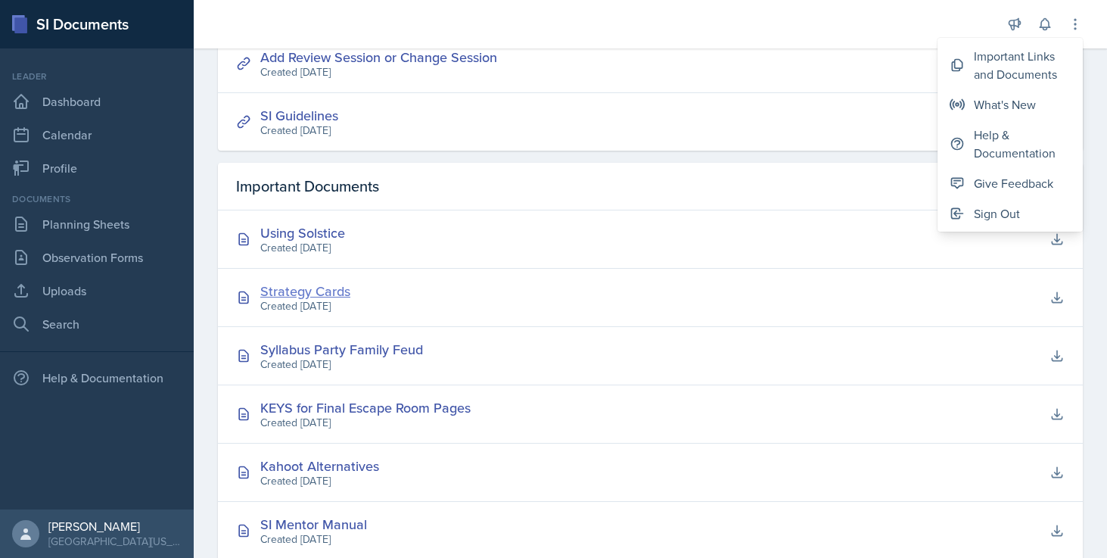
click at [335, 291] on div "Strategy Cards" at bounding box center [305, 291] width 90 height 20
